Goal: Information Seeking & Learning: Compare options

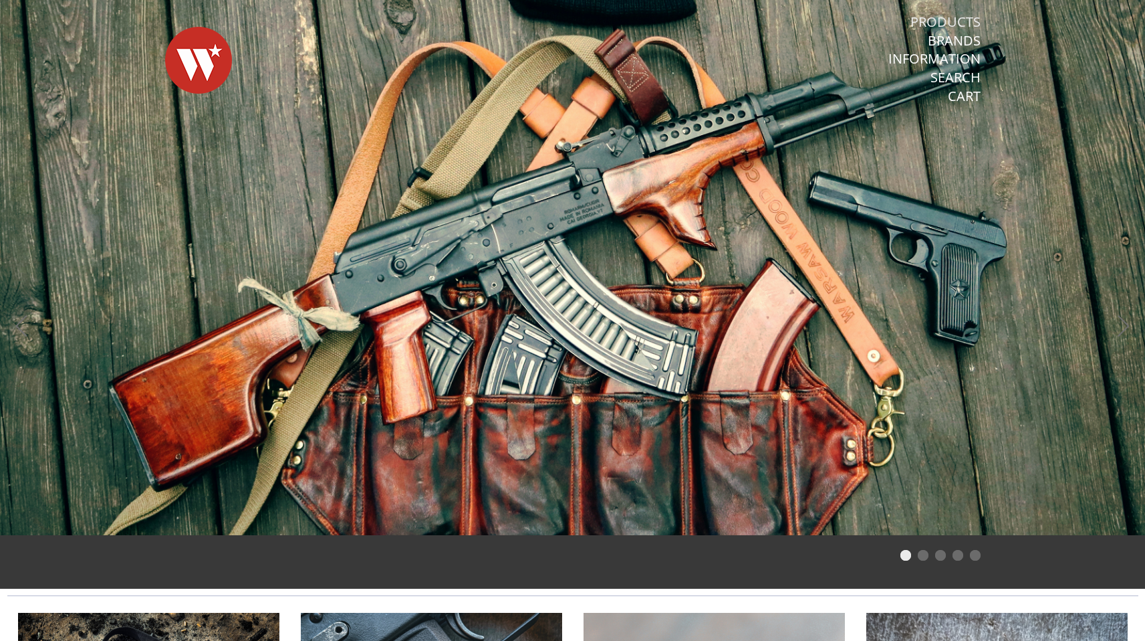
click at [952, 20] on link "Products" at bounding box center [946, 21] width 70 height 17
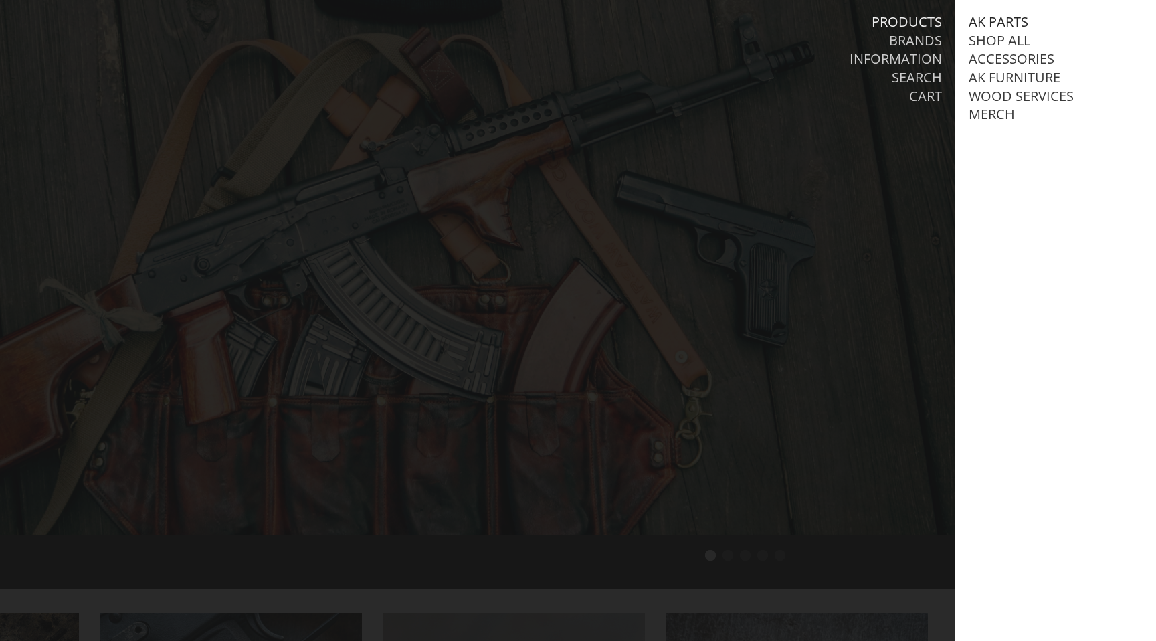
click at [992, 17] on link "AK Parts" at bounding box center [998, 21] width 60 height 17
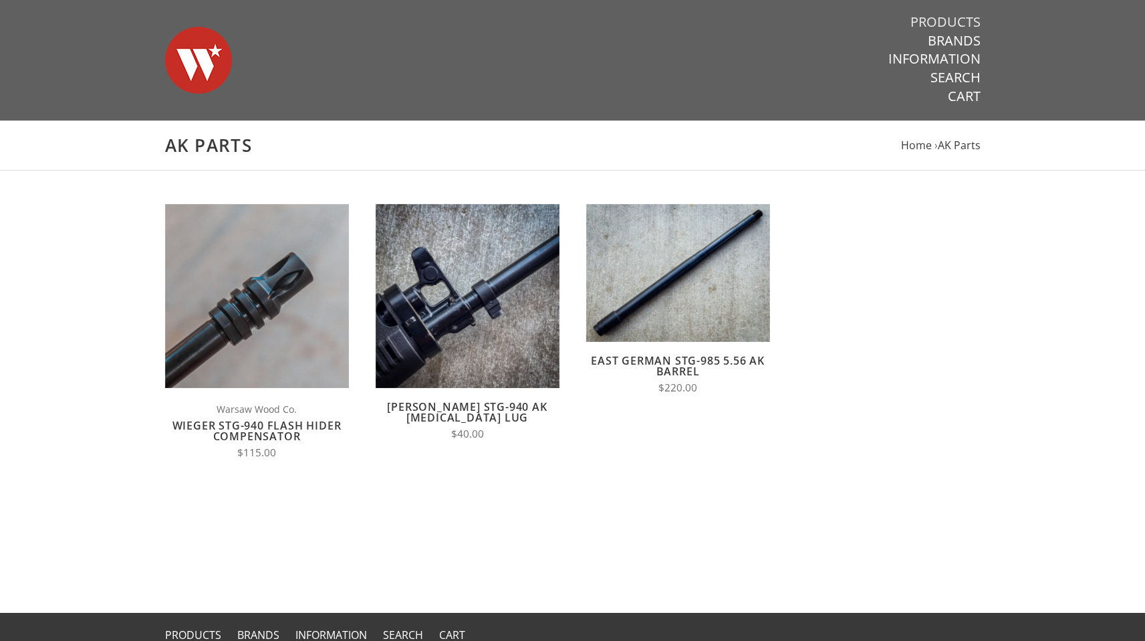
click at [963, 15] on link "Products" at bounding box center [946, 21] width 70 height 17
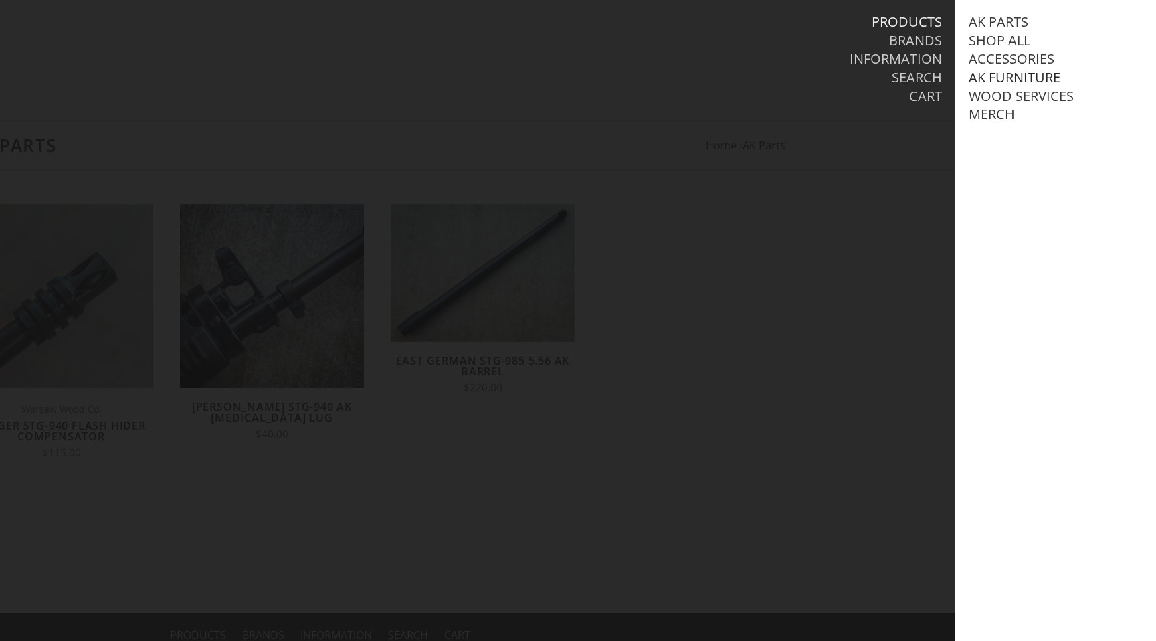
click at [1025, 72] on link "AK Furniture" at bounding box center [1014, 77] width 92 height 17
click at [1013, 142] on link "Handguards" at bounding box center [1028, 132] width 93 height 17
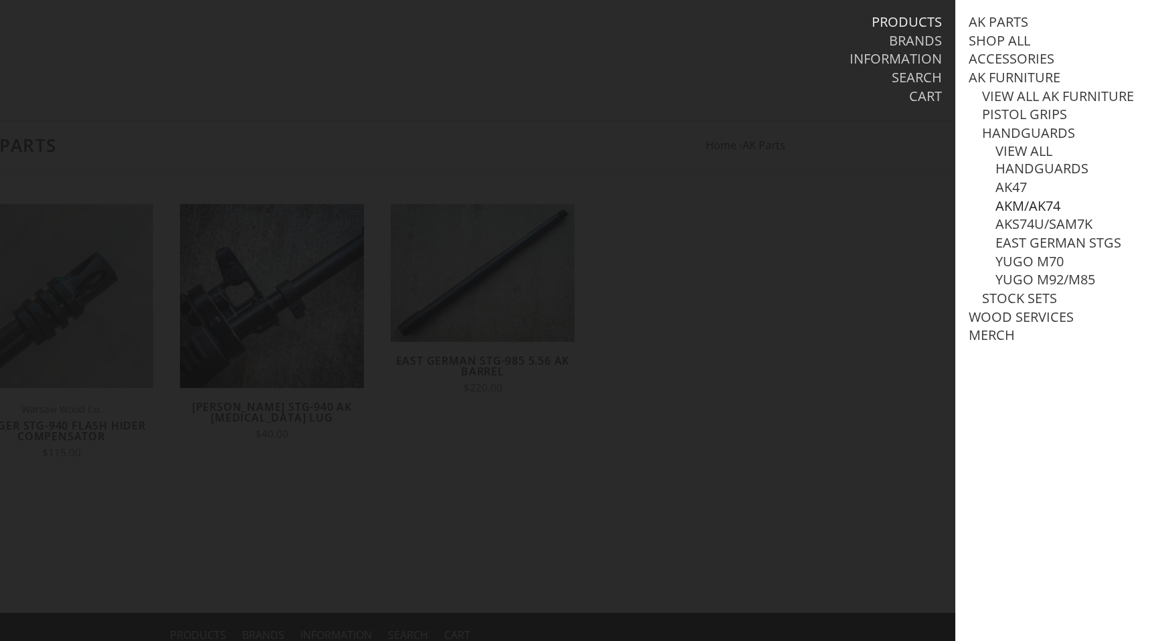
click at [1031, 215] on link "AKM/AK74" at bounding box center [1027, 205] width 65 height 17
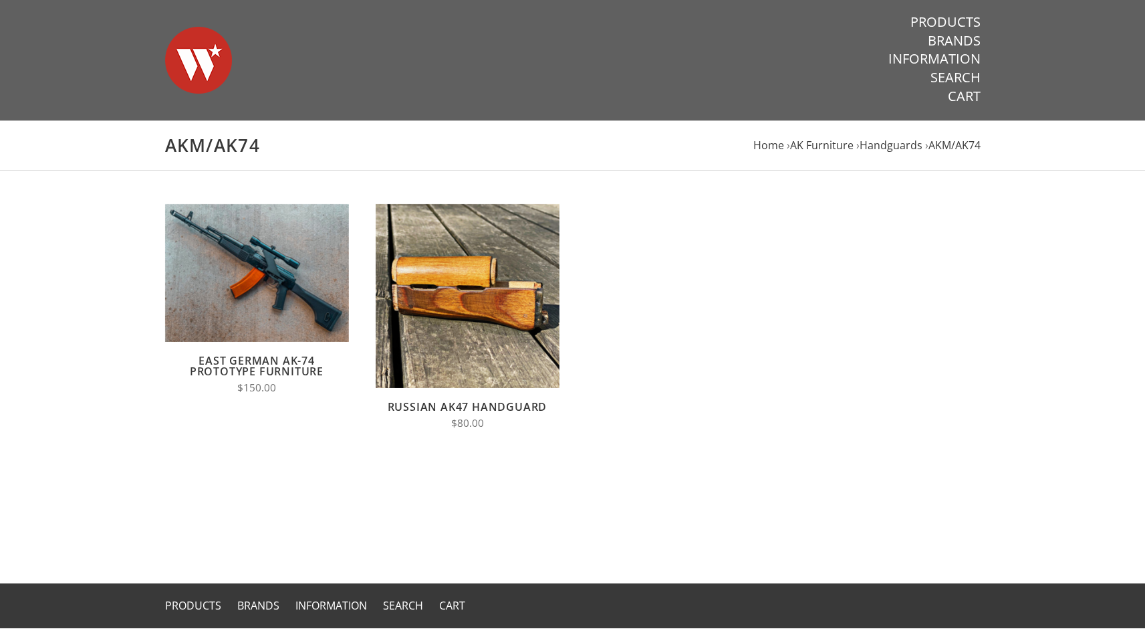
click at [701, 429] on form "Quick View View Full Details Compare East German AK-74 Prototype Furniture $150…" at bounding box center [573, 367] width 843 height 326
click at [969, 37] on link "Brands" at bounding box center [954, 40] width 53 height 17
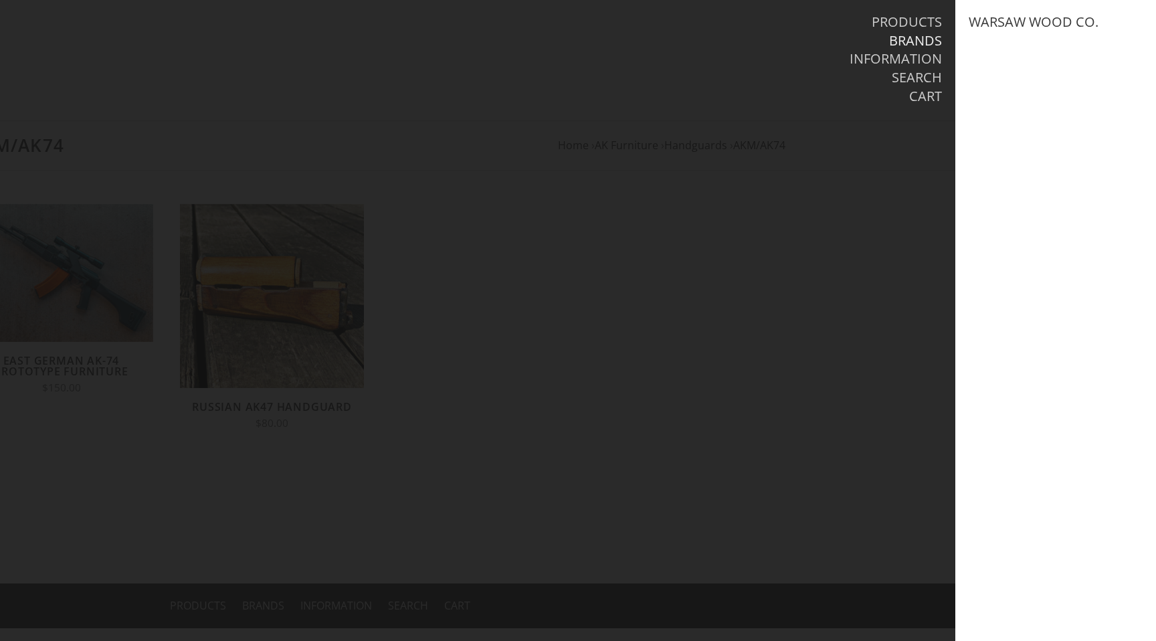
click at [946, 23] on div "Products Brands Information Search Cart" at bounding box center [782, 60] width 346 height 120
click at [935, 22] on link "Products" at bounding box center [906, 21] width 70 height 17
click at [1009, 76] on link "AK Furniture" at bounding box center [1014, 77] width 92 height 17
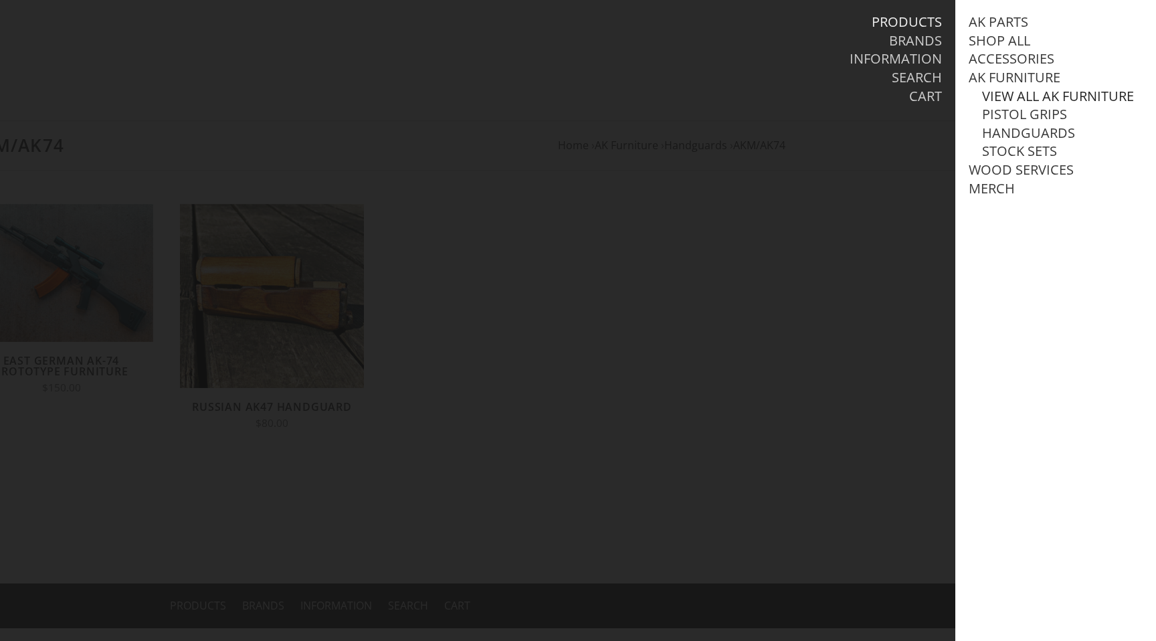
click at [1010, 94] on link "View all AK Furniture" at bounding box center [1058, 96] width 152 height 17
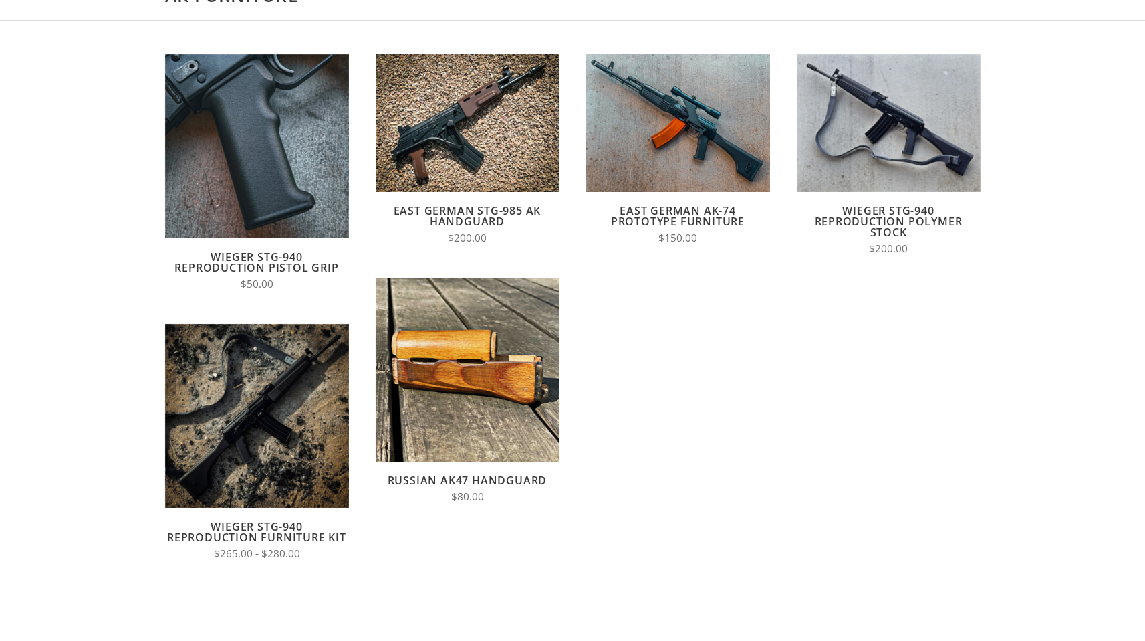
scroll to position [140, 0]
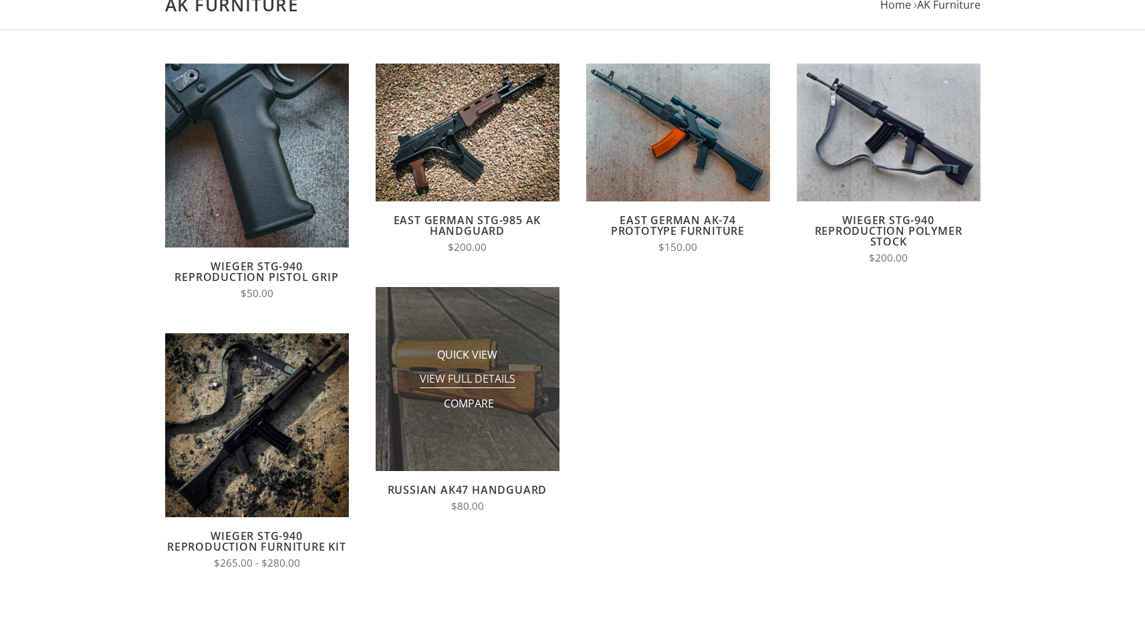
click at [494, 380] on span "View Full Details" at bounding box center [468, 379] width 96 height 17
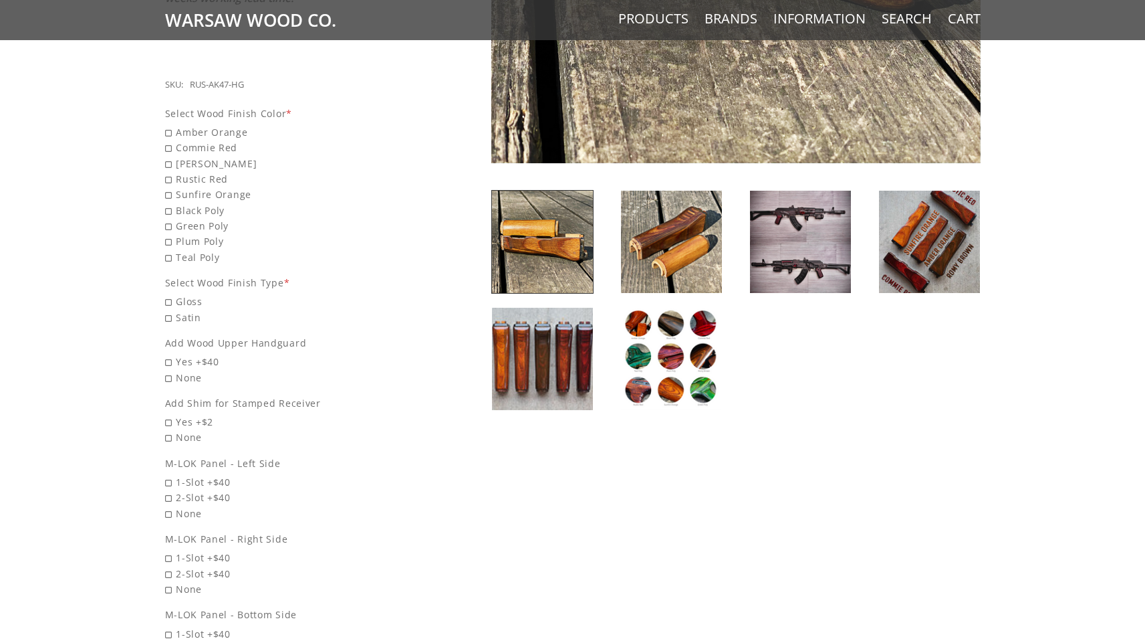
scroll to position [515, 0]
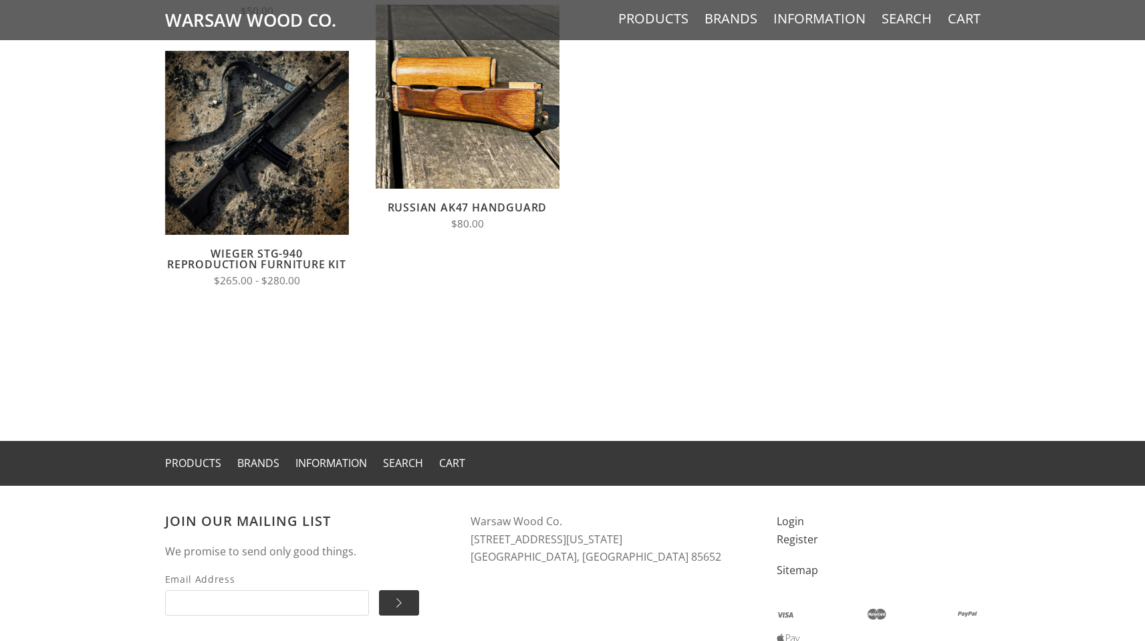
scroll to position [498, 0]
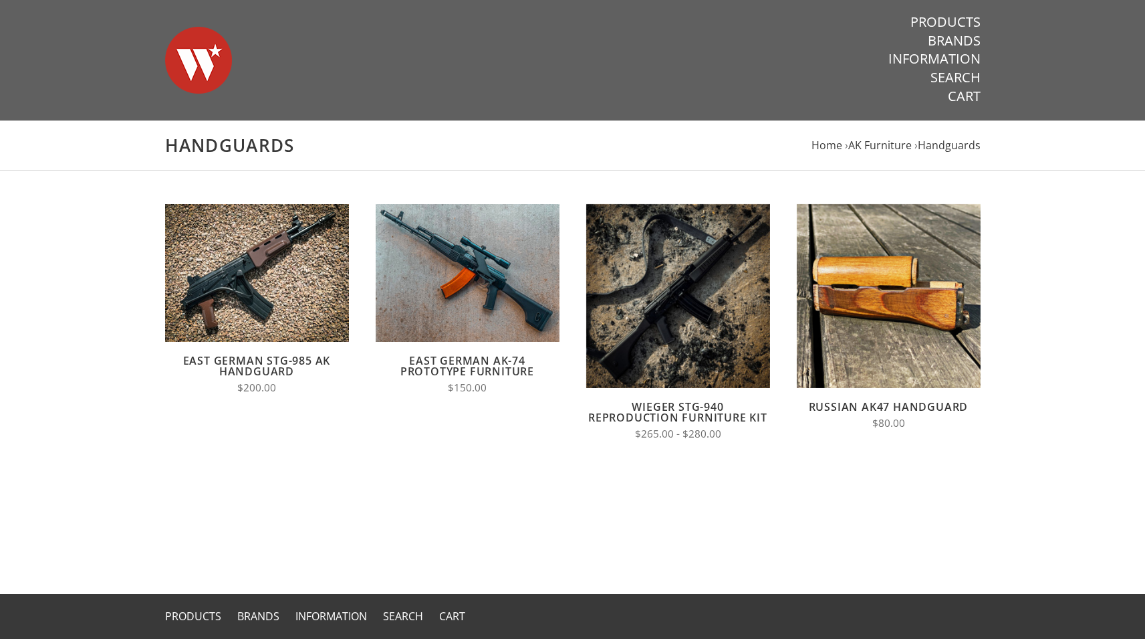
click at [110, 288] on main "Handguards Home › AK Furniture › Handguards Quick View View Full Details Compar…" at bounding box center [572, 356] width 1145 height 473
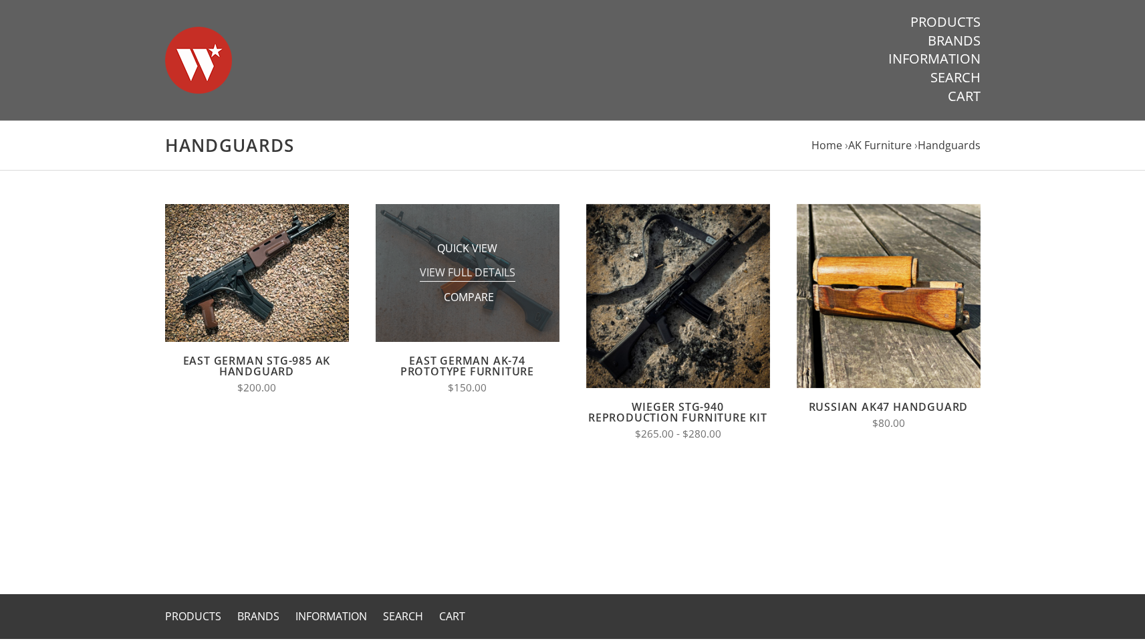
click at [449, 272] on span "View Full Details" at bounding box center [468, 273] width 96 height 17
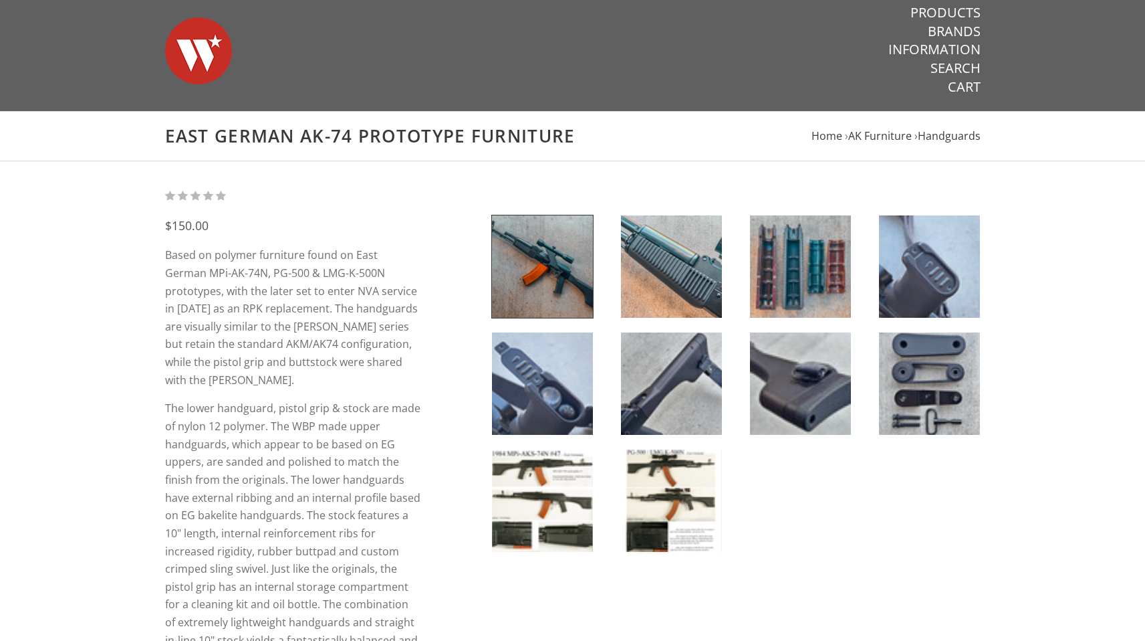
scroll to position [11, 0]
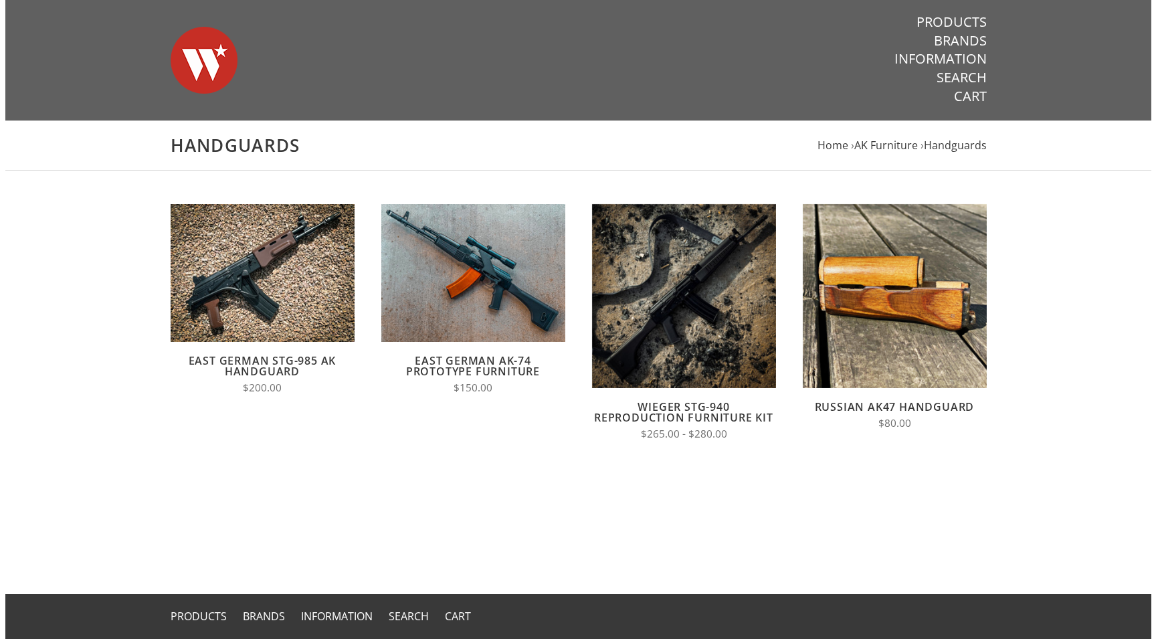
scroll to position [20, 0]
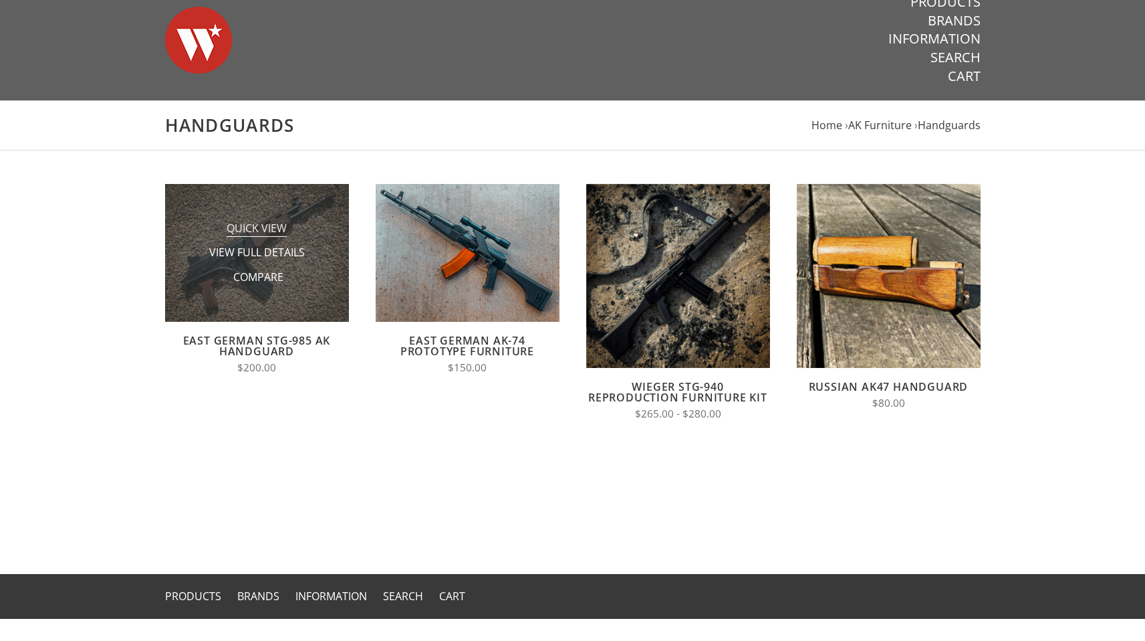
click at [267, 227] on span "Quick View" at bounding box center [257, 229] width 60 height 17
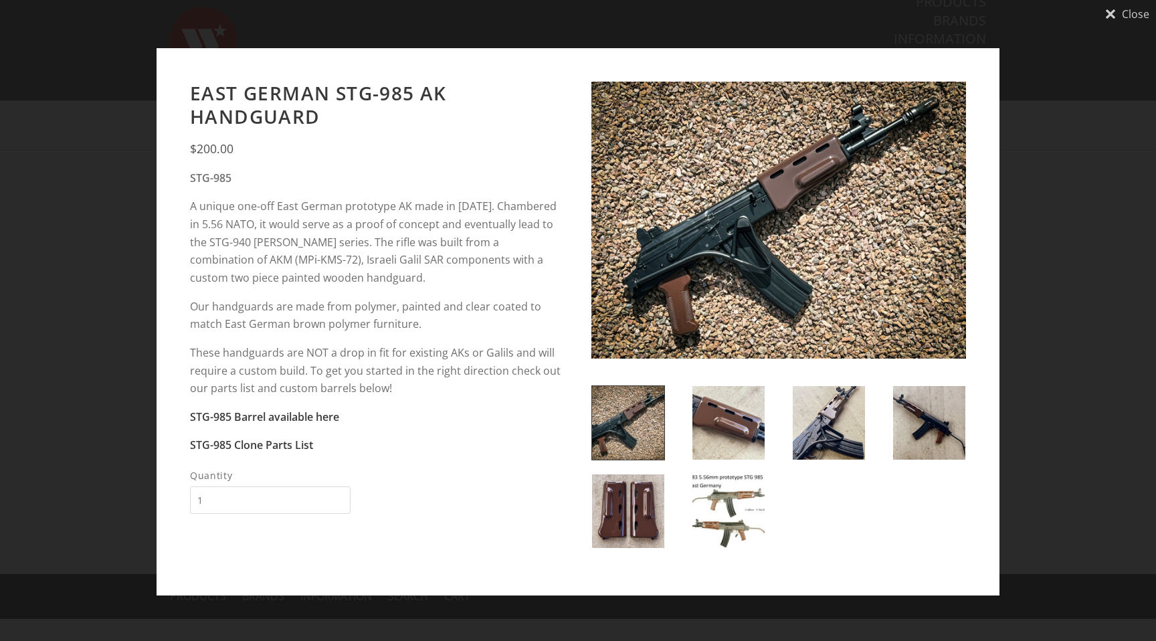
click at [728, 228] on img at bounding box center [778, 222] width 374 height 281
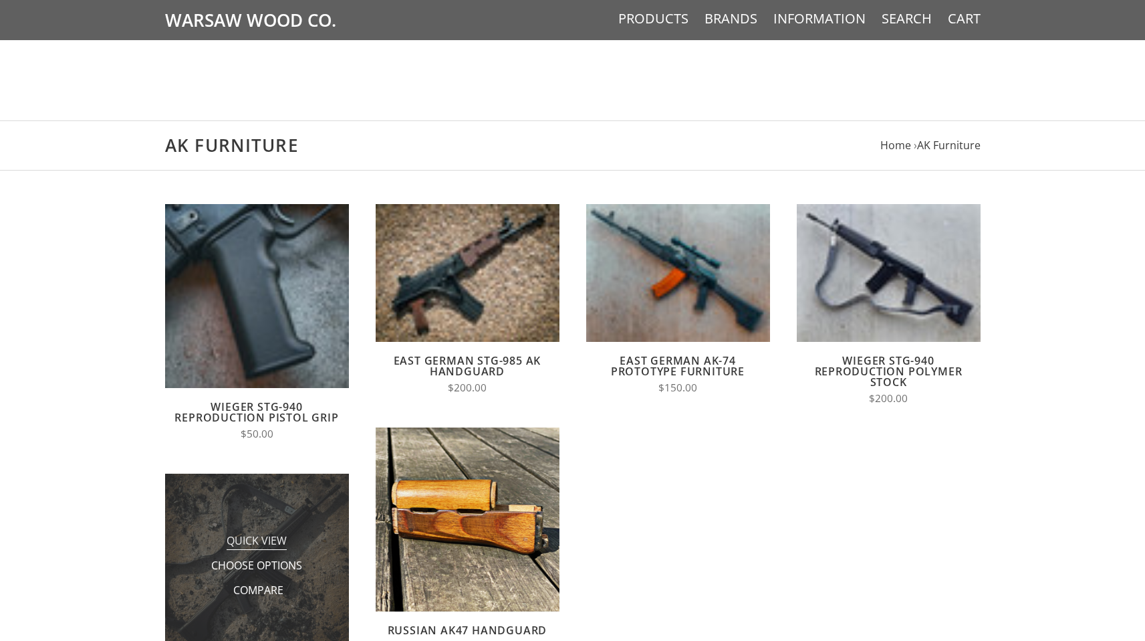
scroll to position [498, 0]
